Goal: Transaction & Acquisition: Subscribe to service/newsletter

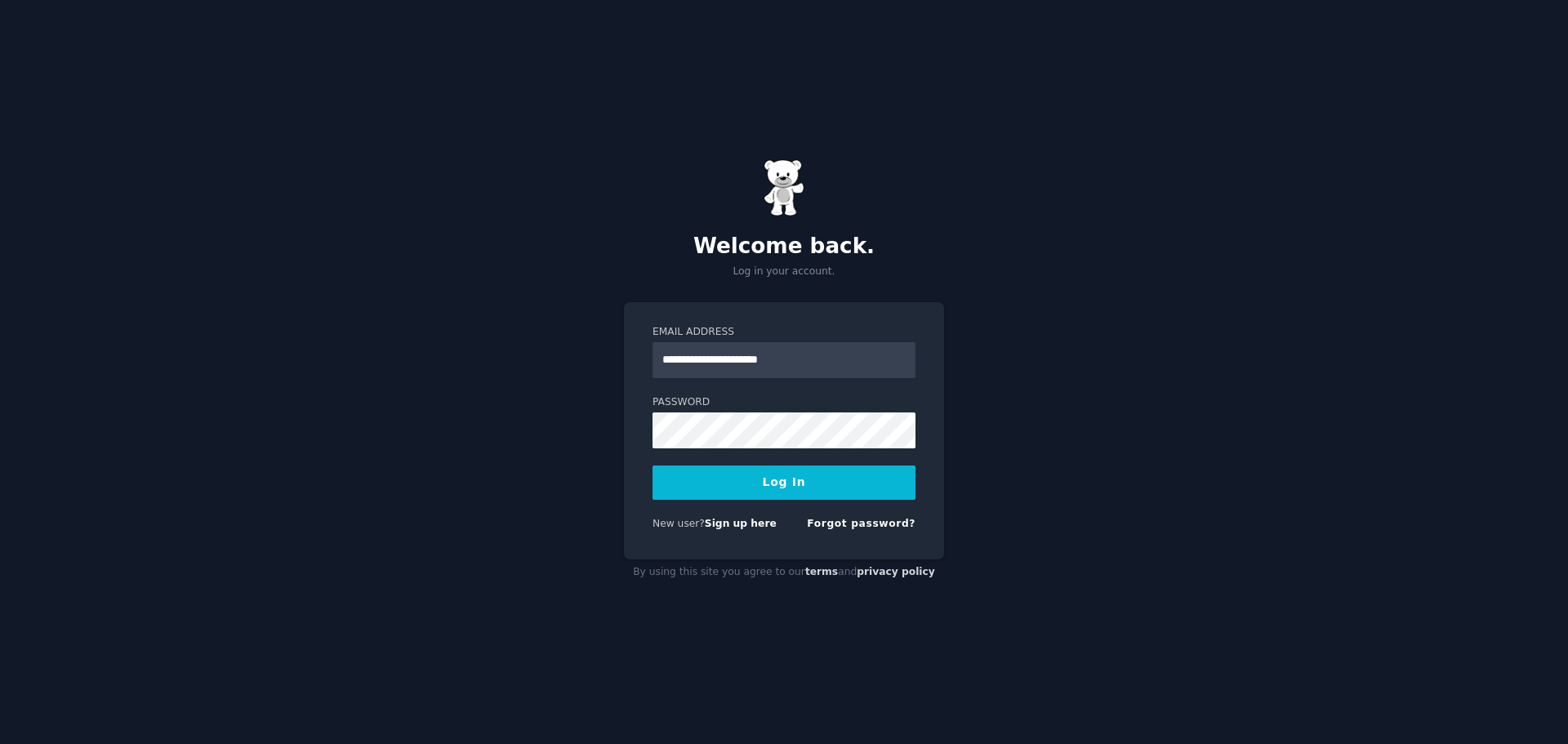
click at [808, 482] on button "Log In" at bounding box center [784, 483] width 263 height 35
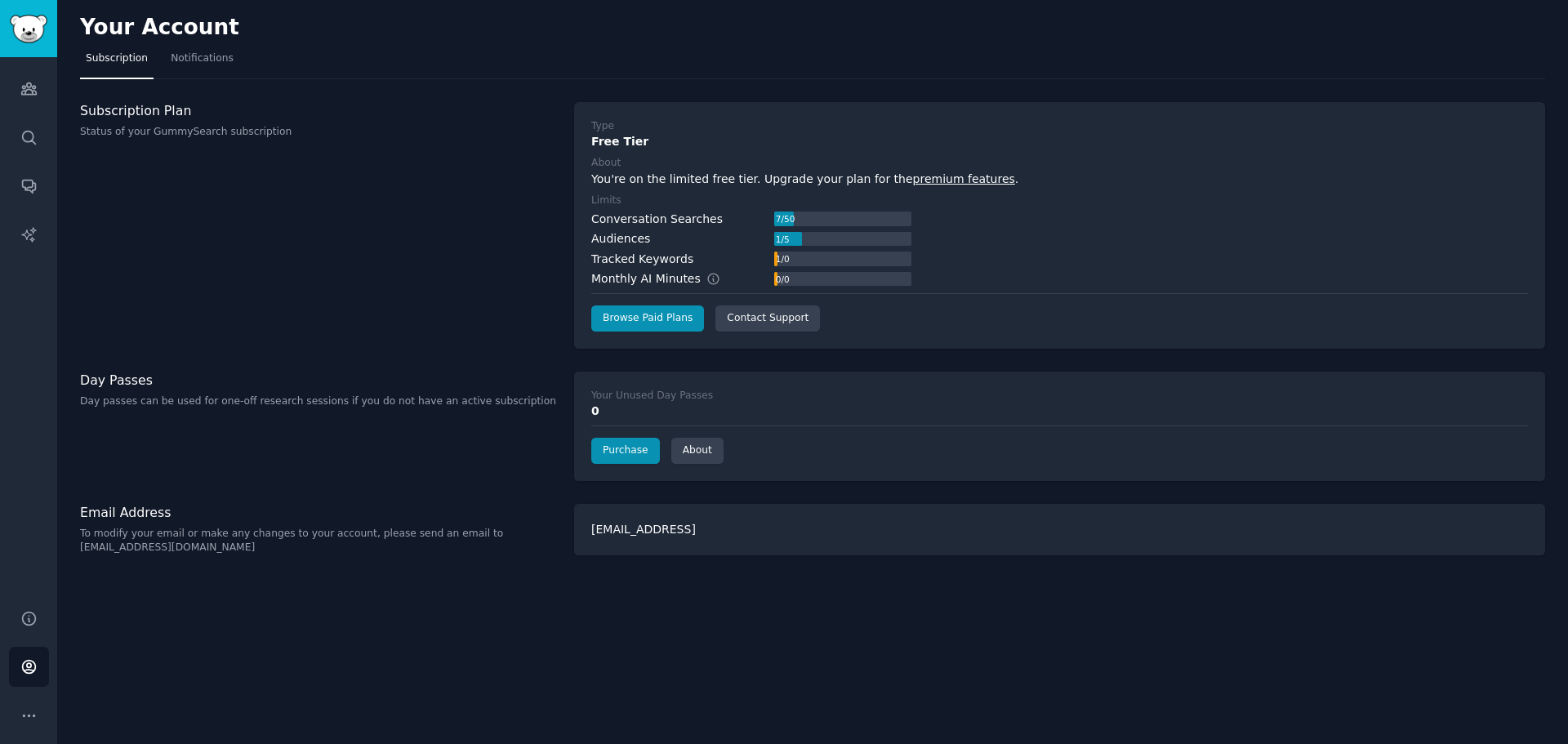
click at [138, 60] on span "Subscription" at bounding box center [117, 58] width 62 height 14
click at [629, 317] on link "Browse Paid Plans" at bounding box center [648, 318] width 113 height 26
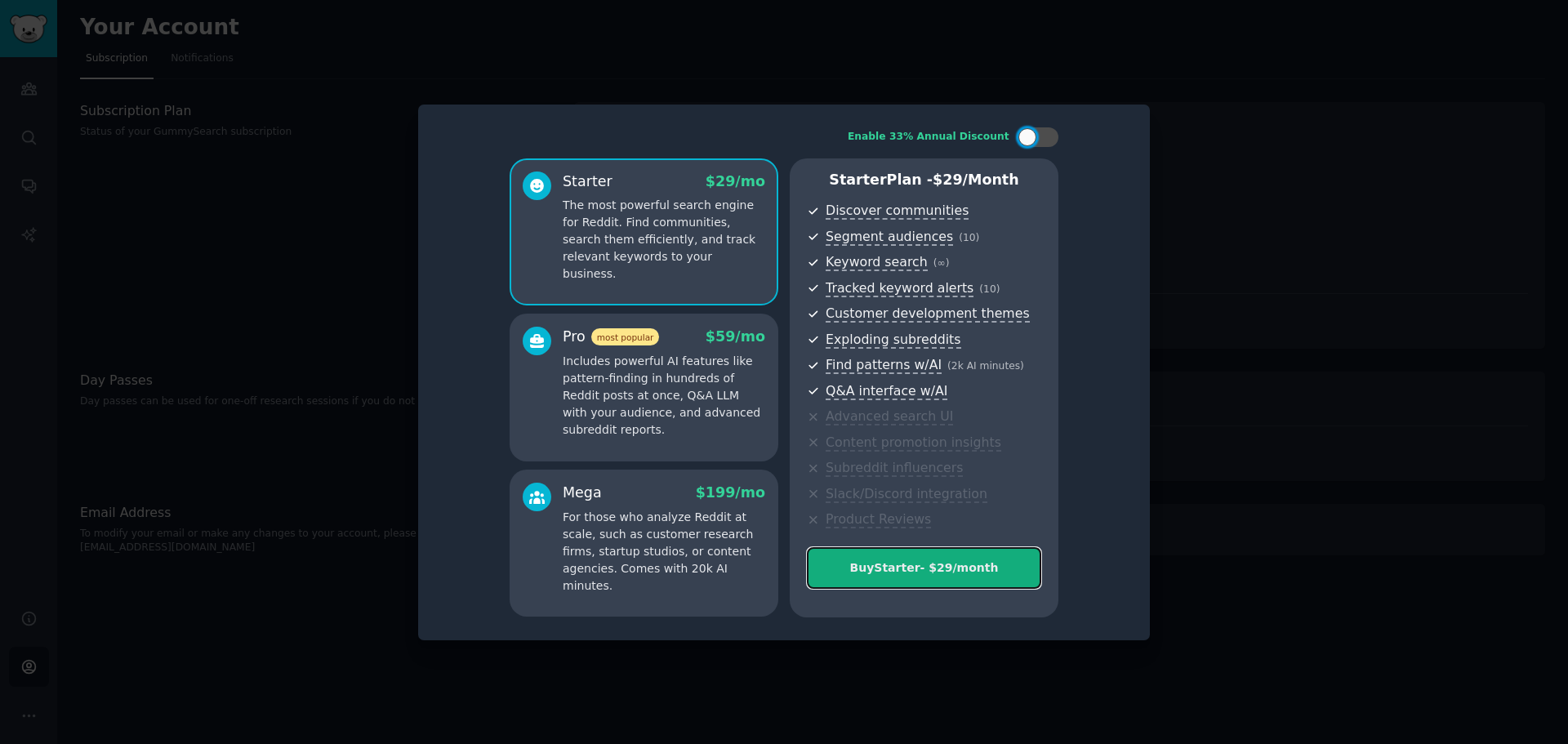
click at [902, 556] on button "Buy Starter - $ 29 /month" at bounding box center [924, 567] width 235 height 41
